Goal: Task Accomplishment & Management: Manage account settings

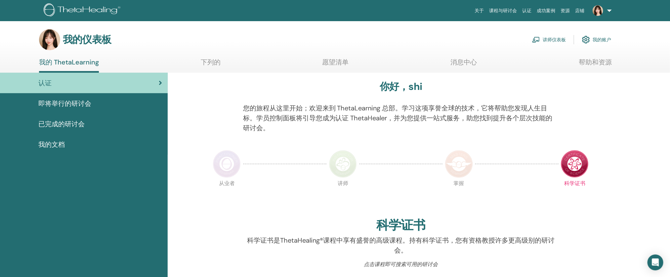
click at [556, 39] on font "讲师仪表板" at bounding box center [554, 40] width 23 height 6
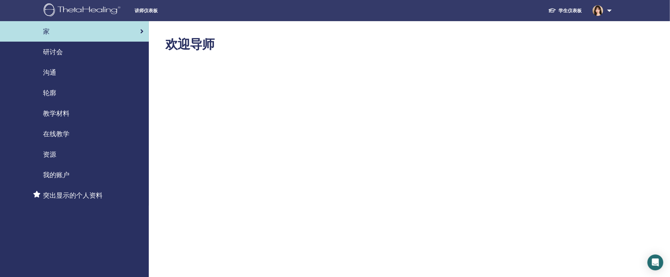
click at [56, 62] on link "沟通" at bounding box center [74, 72] width 149 height 21
click at [62, 53] on font "研讨会" at bounding box center [53, 52] width 20 height 9
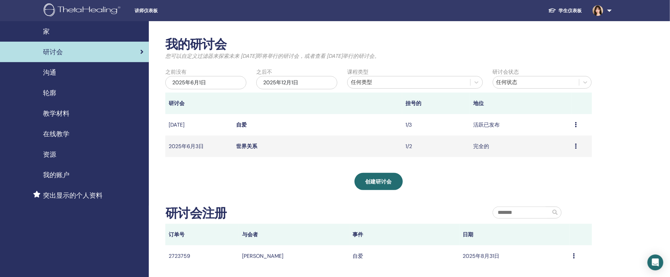
click at [246, 122] on font "自爱" at bounding box center [242, 124] width 11 height 7
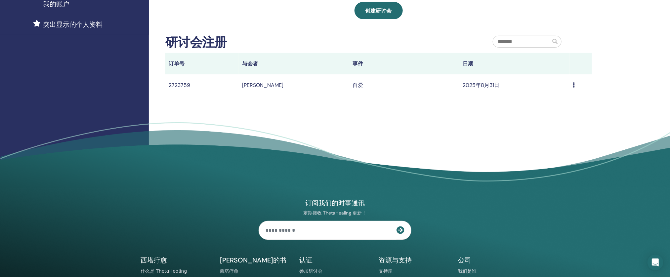
scroll to position [109, 0]
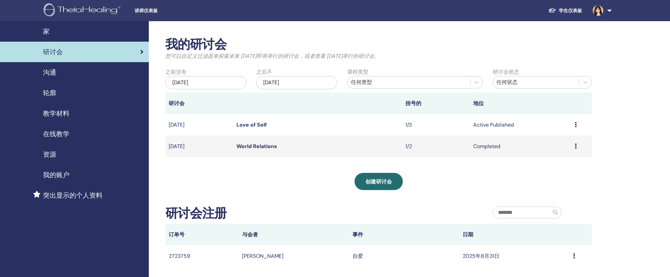
scroll to position [109, 0]
